Goal: Obtain resource: Download file/media

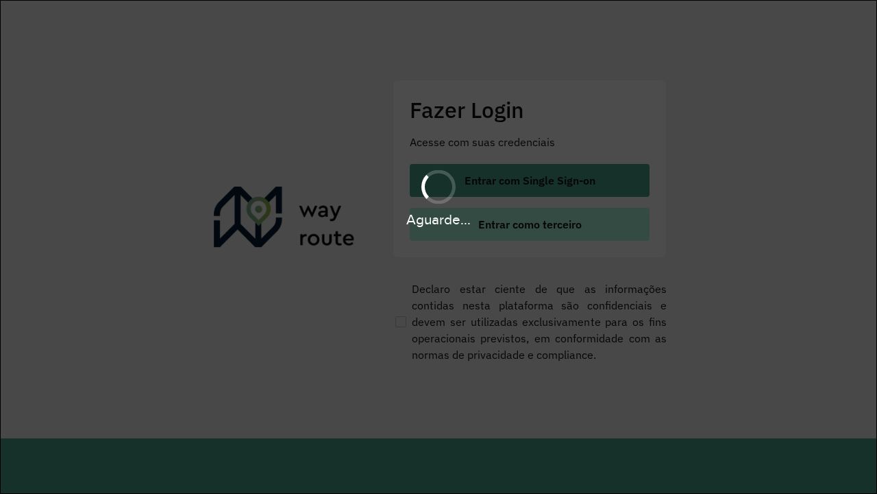
click at [529, 224] on span "Entrar como terceiro" at bounding box center [530, 224] width 104 height 11
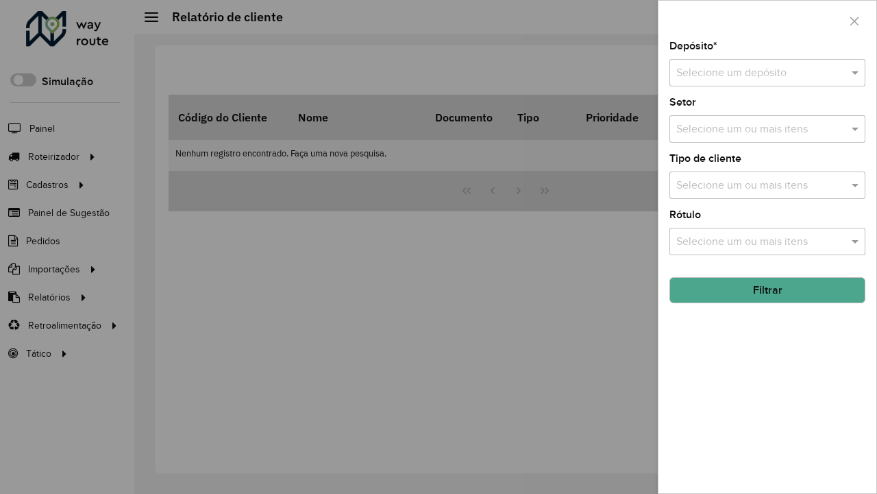
click at [754, 73] on input "text" at bounding box center [754, 73] width 155 height 16
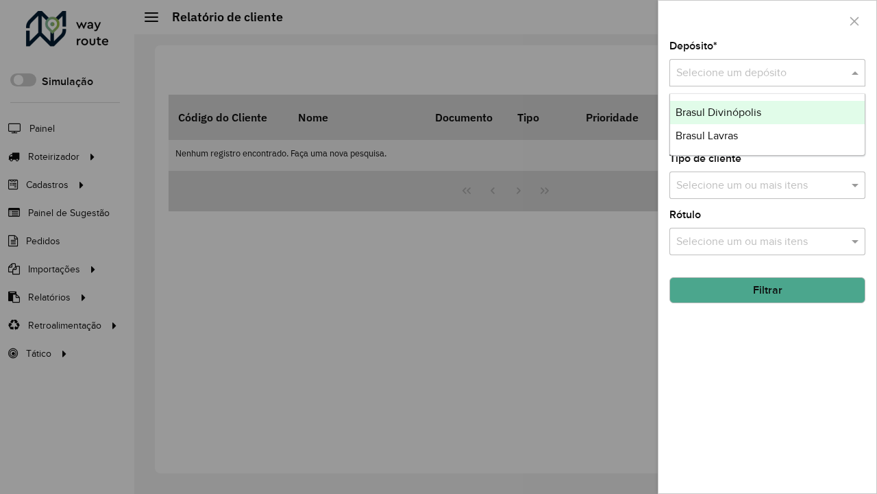
click at [768, 112] on div "Brasul Divinópolis" at bounding box center [767, 112] width 195 height 23
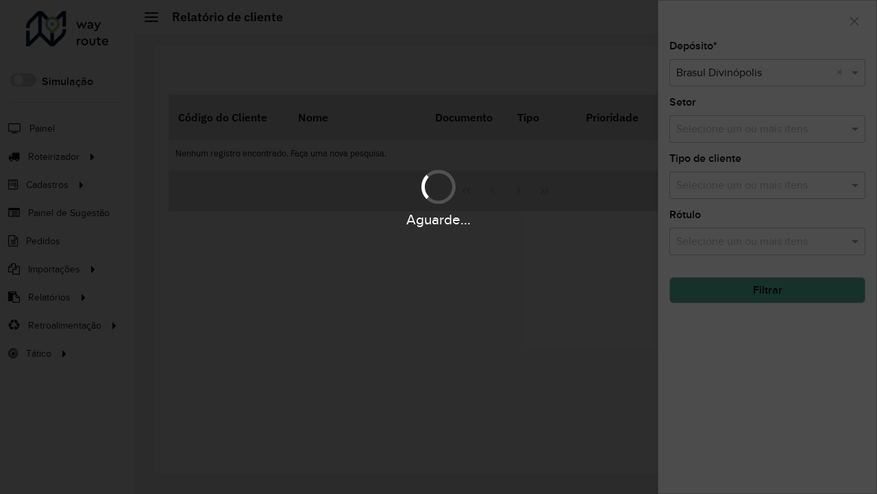
click at [768, 290] on button "Filtrar" at bounding box center [768, 290] width 196 height 26
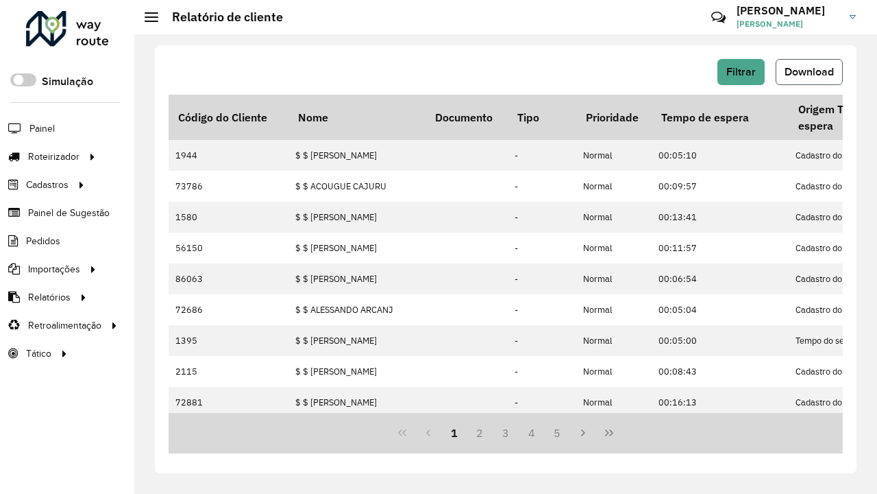
click at [810, 72] on span "Download" at bounding box center [809, 72] width 49 height 12
